Goal: Navigation & Orientation: Understand site structure

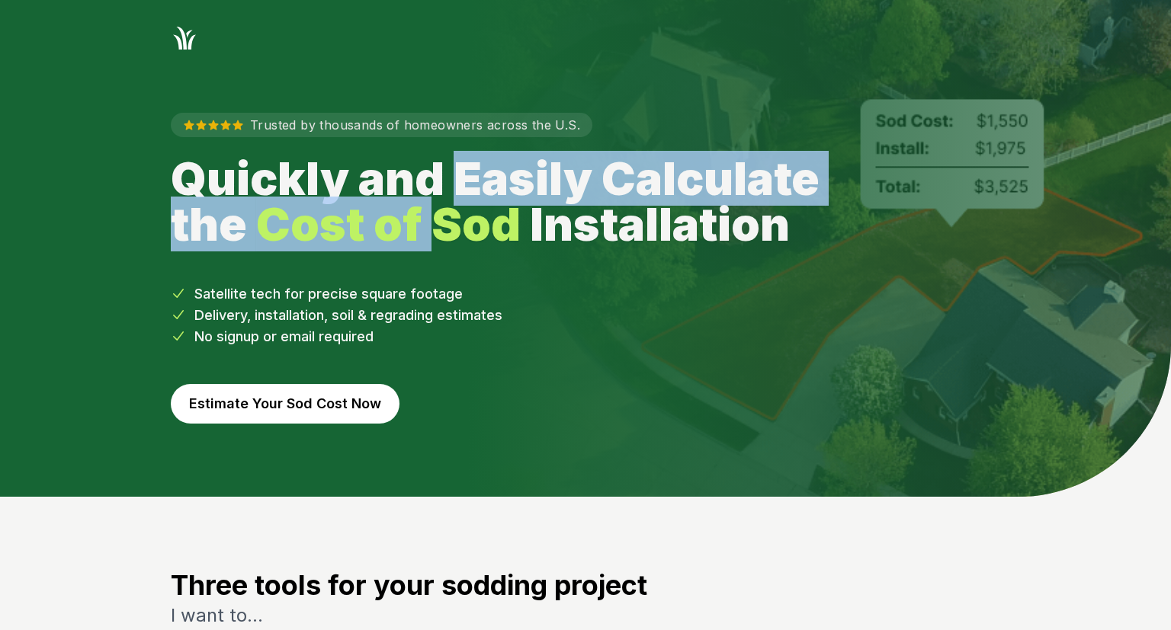
drag, startPoint x: 457, startPoint y: 193, endPoint x: 440, endPoint y: 212, distance: 25.4
click at [440, 212] on h1 "Quickly and Easily Calculate the Cost of Sod Installation" at bounding box center [512, 200] width 683 height 91
click at [440, 212] on strong "Cost of Sod" at bounding box center [388, 224] width 264 height 55
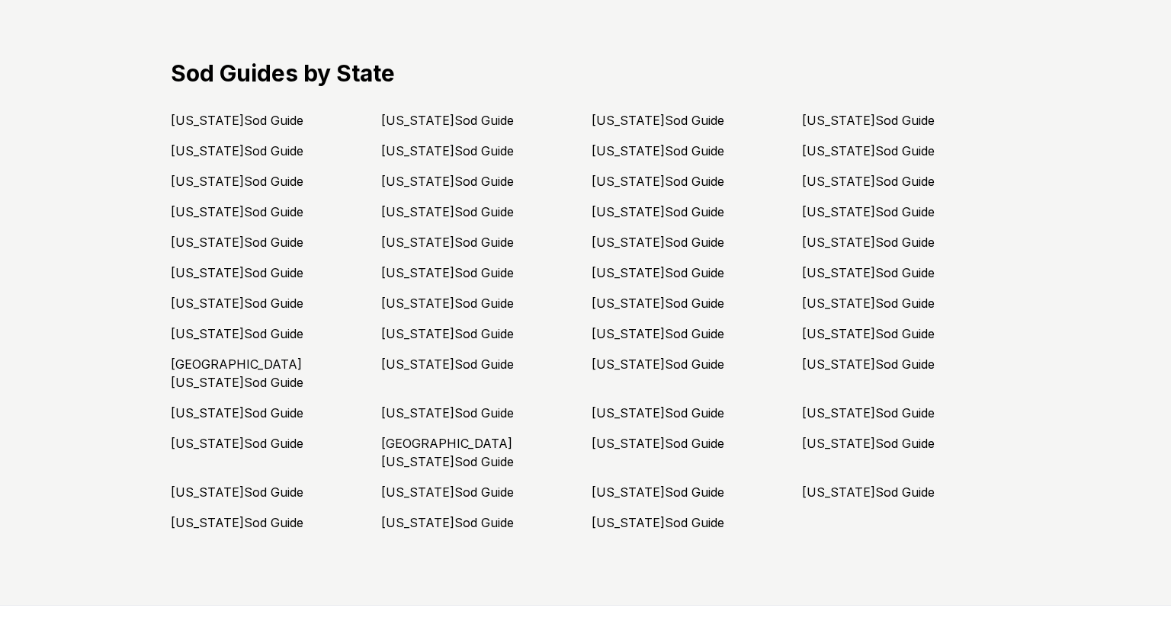
scroll to position [4231, 0]
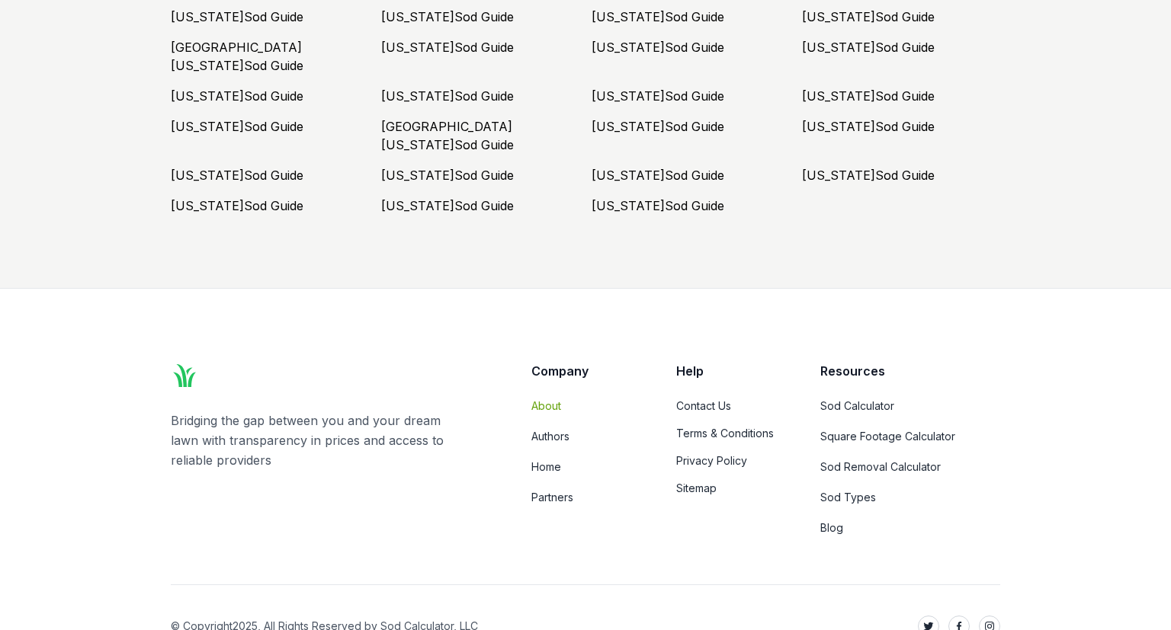
click at [543, 399] on link "About" at bounding box center [584, 406] width 107 height 15
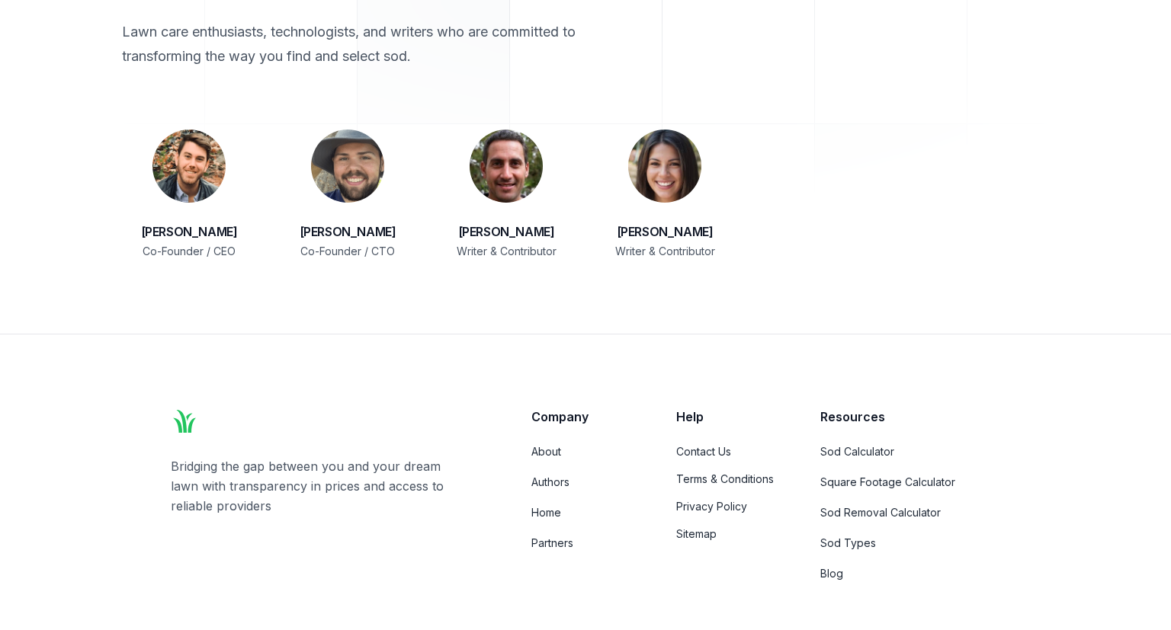
scroll to position [2500, 0]
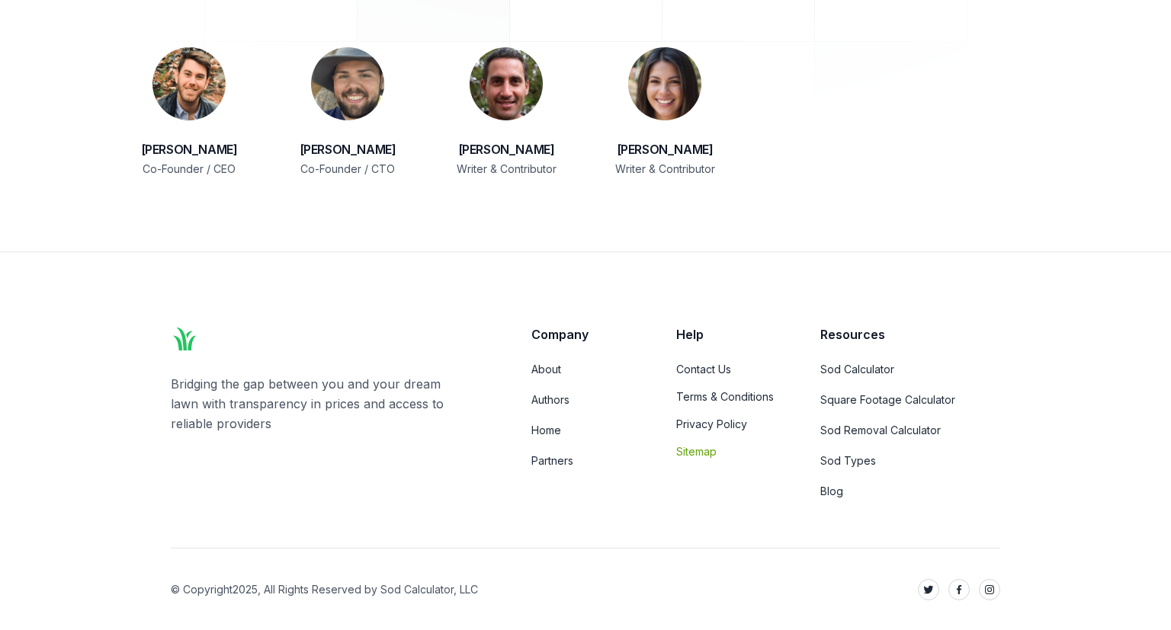
click at [700, 452] on link "Sitemap" at bounding box center [729, 451] width 107 height 15
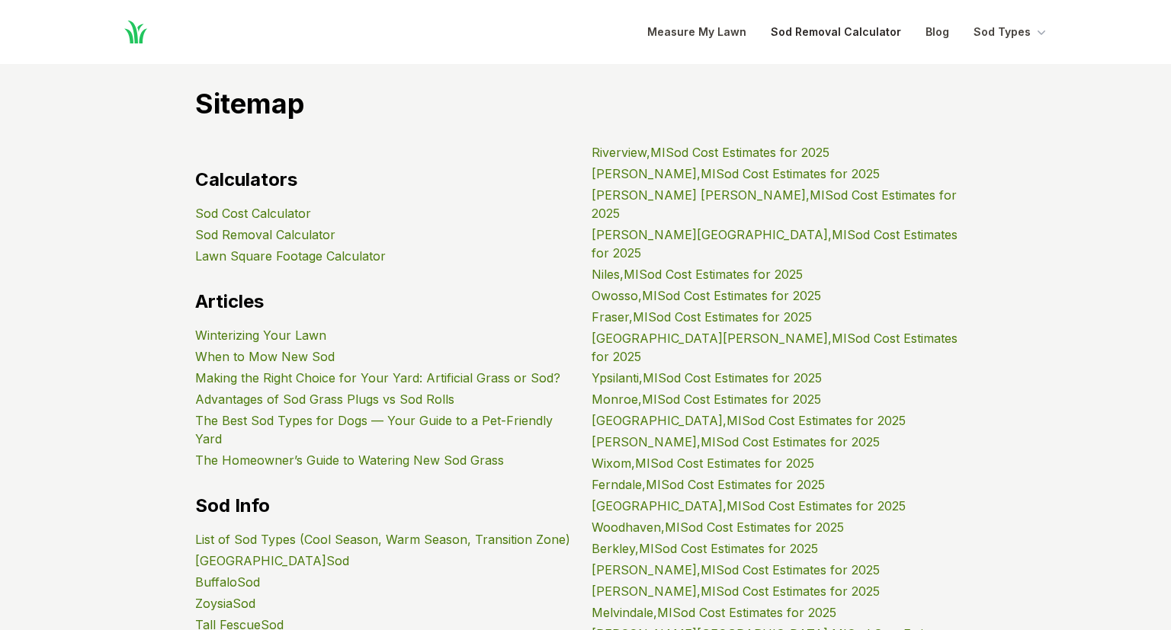
click at [847, 34] on link "Sod Removal Calculator" at bounding box center [835, 32] width 130 height 18
